Goal: Find specific page/section: Find specific page/section

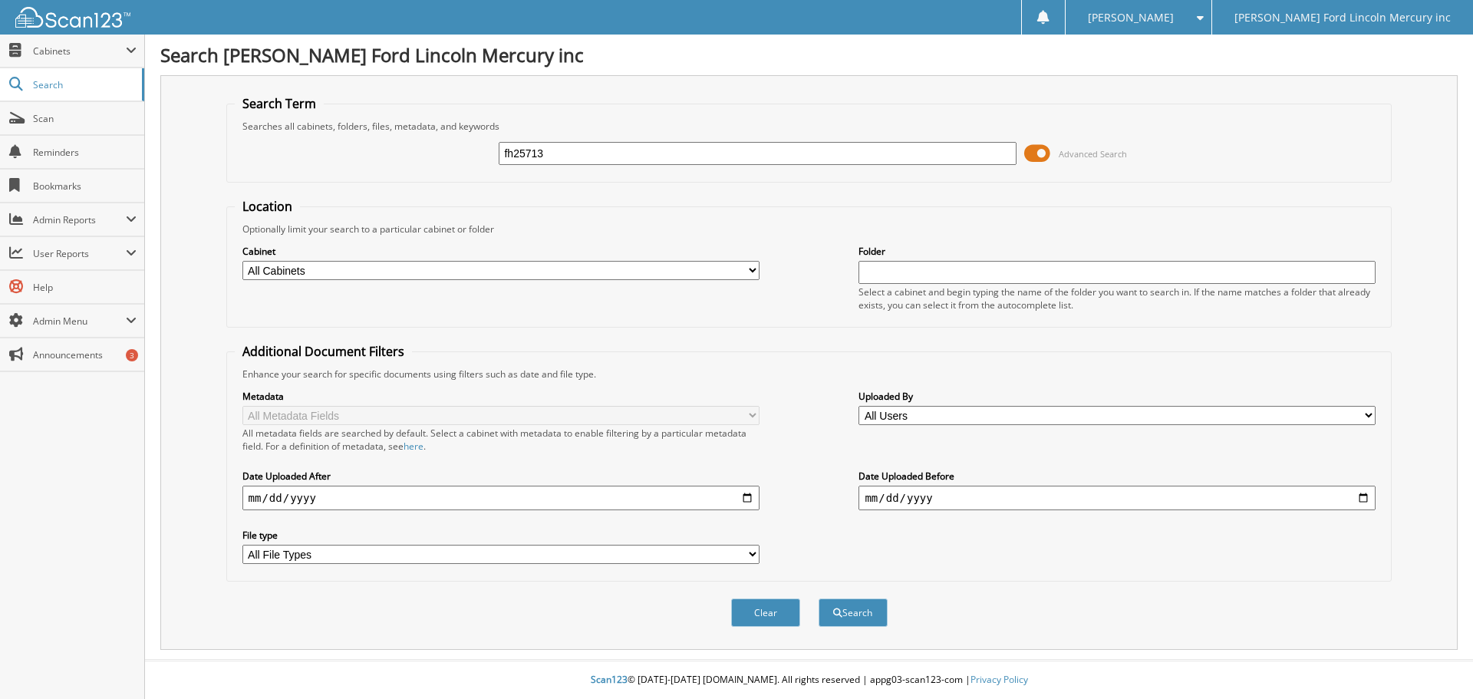
type input "fh25713"
click at [819, 598] on button "Search" at bounding box center [853, 612] width 69 height 28
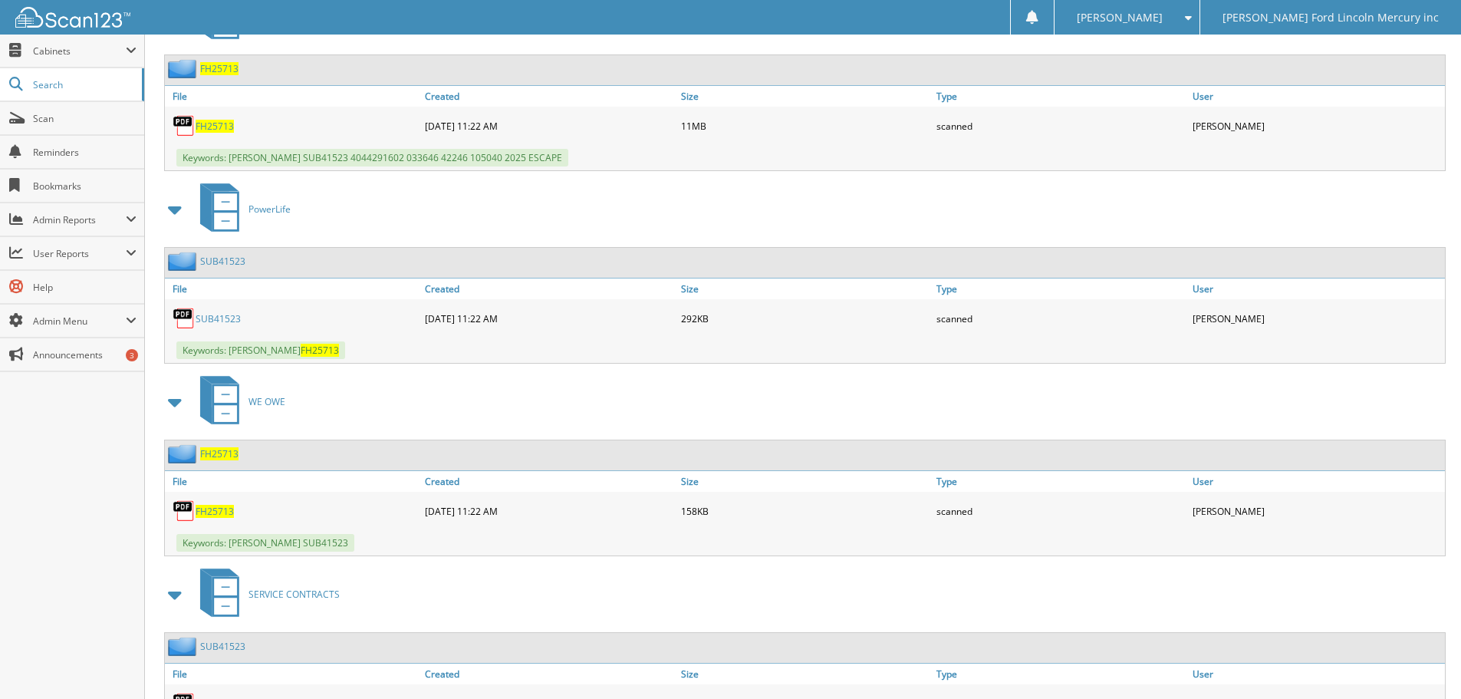
scroll to position [690, 0]
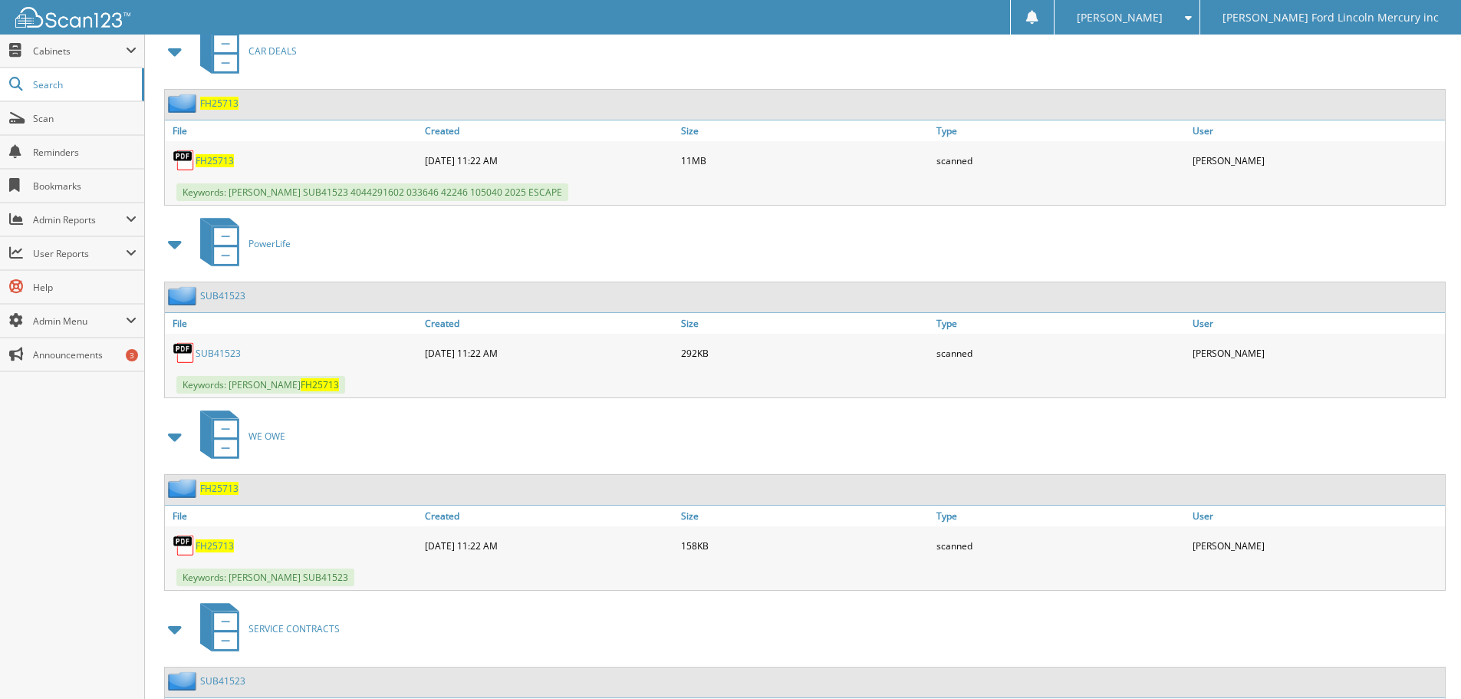
click at [209, 161] on span "FH25713" at bounding box center [215, 160] width 38 height 13
click at [125, 311] on span "Admin Menu" at bounding box center [72, 321] width 144 height 33
click at [98, 353] on span "User Management" at bounding box center [80, 355] width 113 height 14
